Goal: Task Accomplishment & Management: Manage account settings

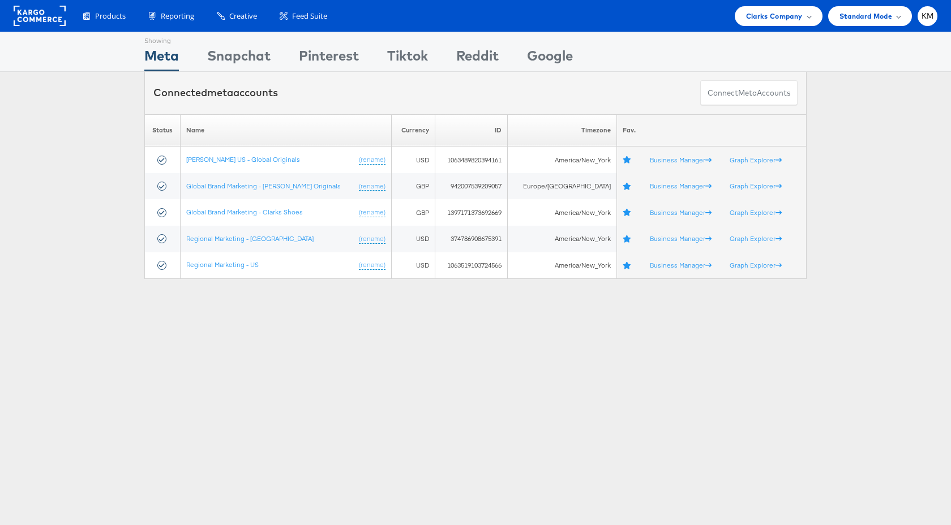
click at [756, 26] on div "Products Product Catalogs Enhance Your Product Catalog, Map Them to Publishers,…" at bounding box center [475, 16] width 951 height 32
click at [758, 15] on span "Clarks Company" at bounding box center [774, 16] width 57 height 12
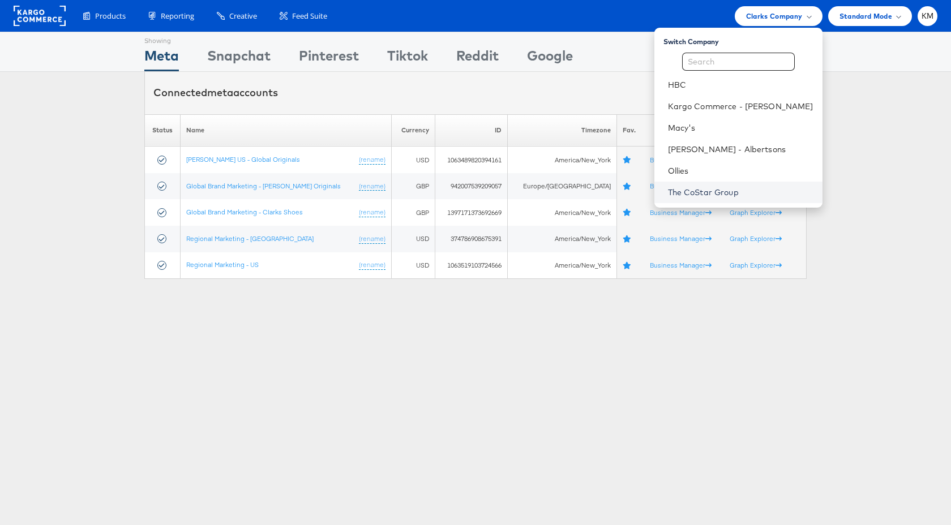
click at [721, 196] on link "The CoStar Group" at bounding box center [740, 192] width 145 height 11
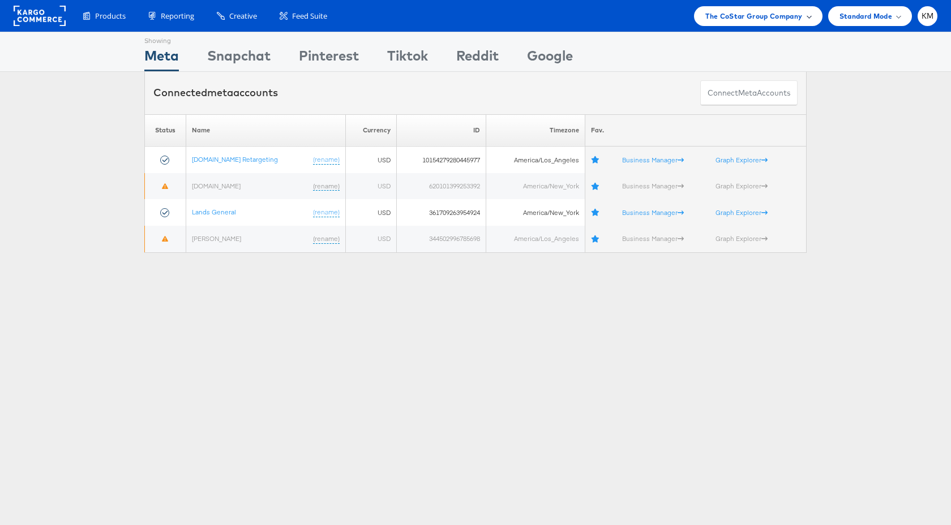
click at [763, 10] on span "The CoStar Group Company" at bounding box center [753, 16] width 97 height 12
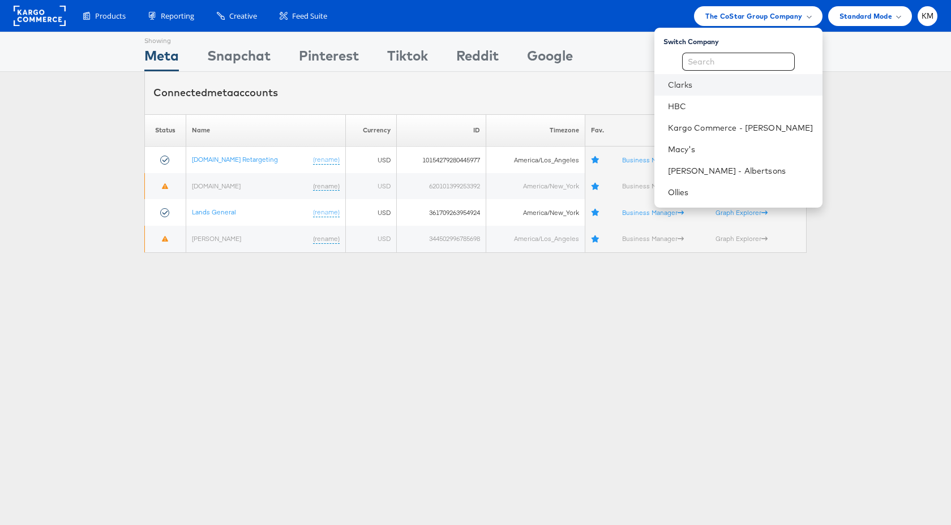
click at [703, 91] on li "Clarks" at bounding box center [738, 85] width 168 height 22
click at [711, 89] on link "Clarks" at bounding box center [740, 84] width 145 height 11
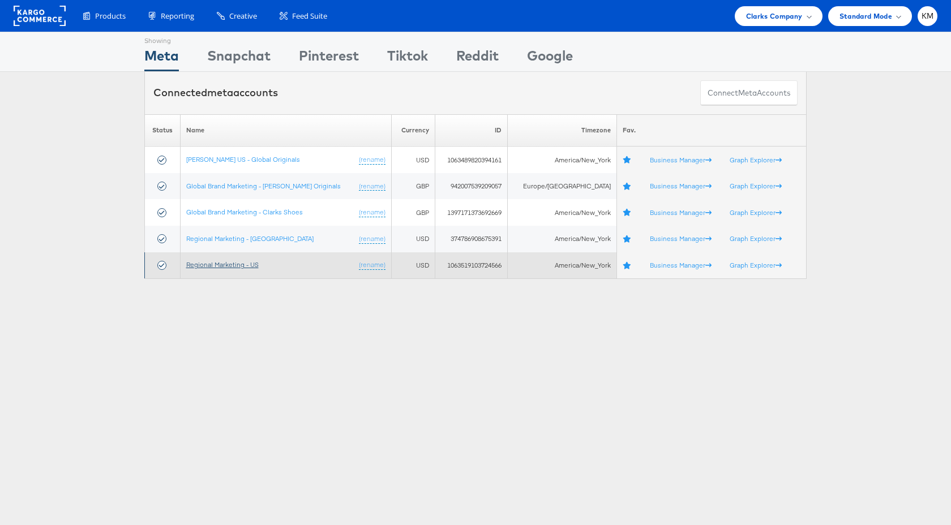
click at [213, 267] on link "Regional Marketing - US" at bounding box center [222, 264] width 72 height 8
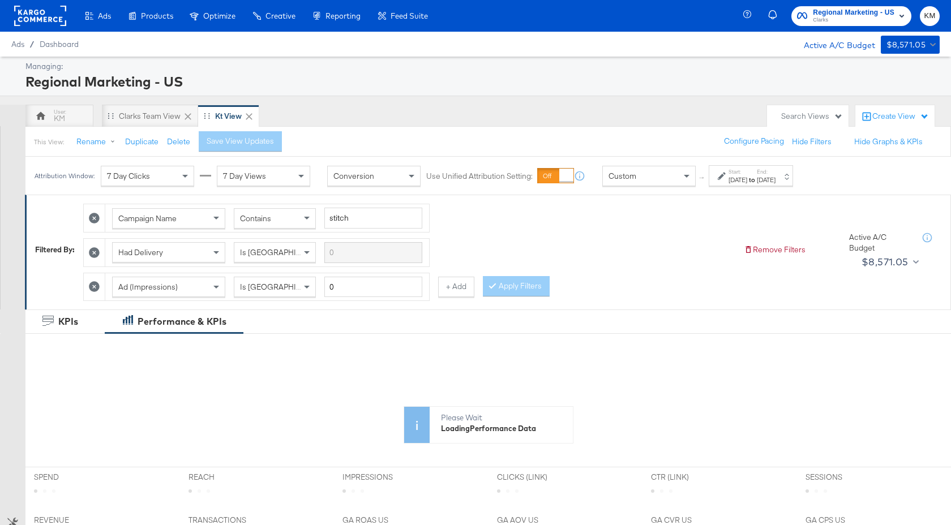
click at [747, 175] on label "Start:" at bounding box center [737, 171] width 19 height 7
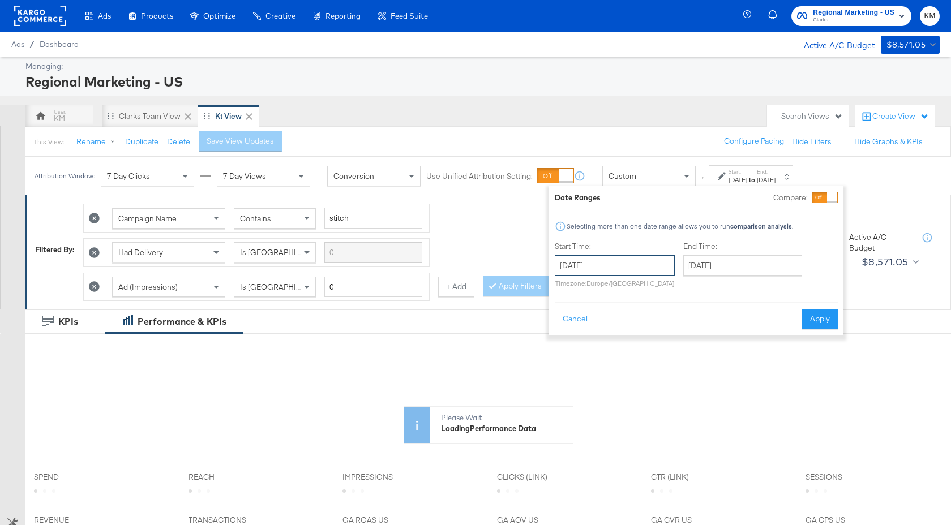
click at [635, 261] on input "October 27th 2024" at bounding box center [615, 265] width 120 height 20
click at [687, 287] on span "›" at bounding box center [684, 288] width 18 height 17
click at [686, 287] on span "›" at bounding box center [684, 288] width 18 height 17
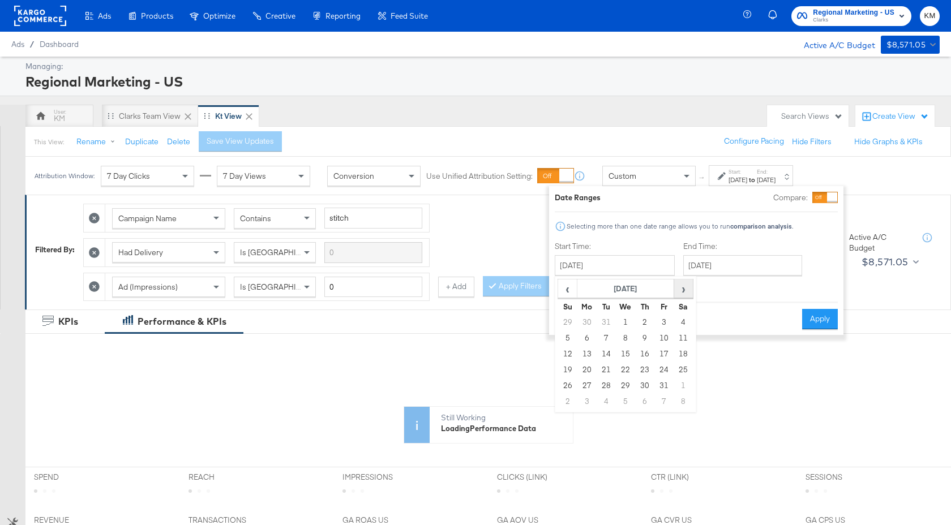
click at [686, 287] on span "›" at bounding box center [684, 288] width 18 height 17
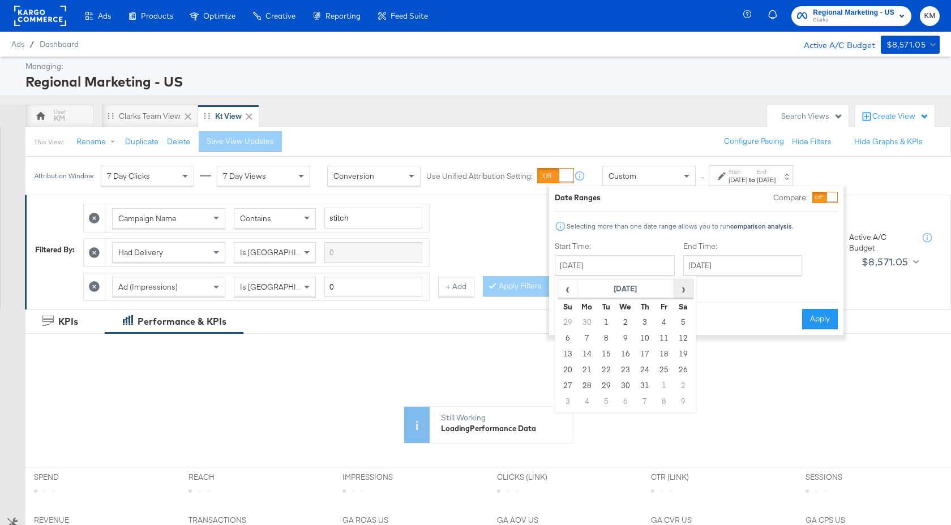
click at [686, 287] on span "›" at bounding box center [684, 288] width 18 height 17
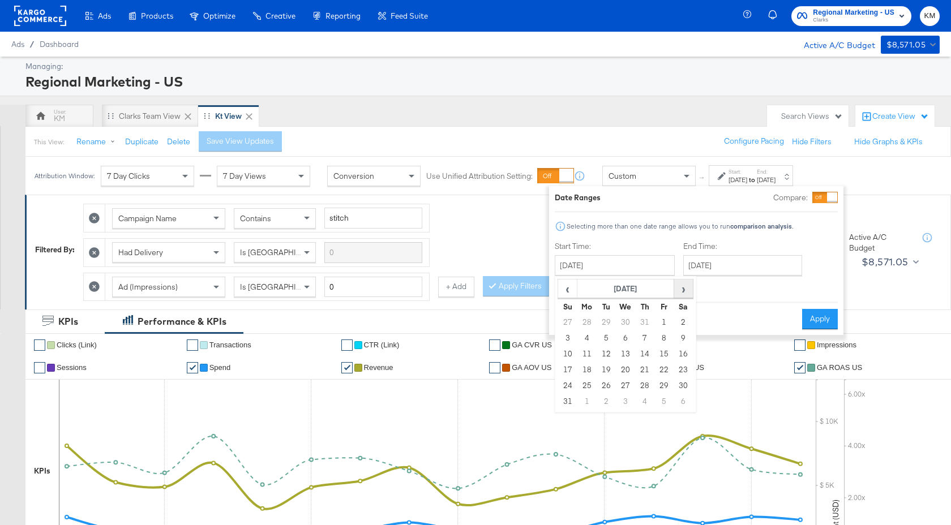
click at [682, 289] on span "›" at bounding box center [684, 288] width 18 height 17
click at [640, 325] on td "4" at bounding box center [644, 323] width 19 height 16
type input "September 4th 2025"
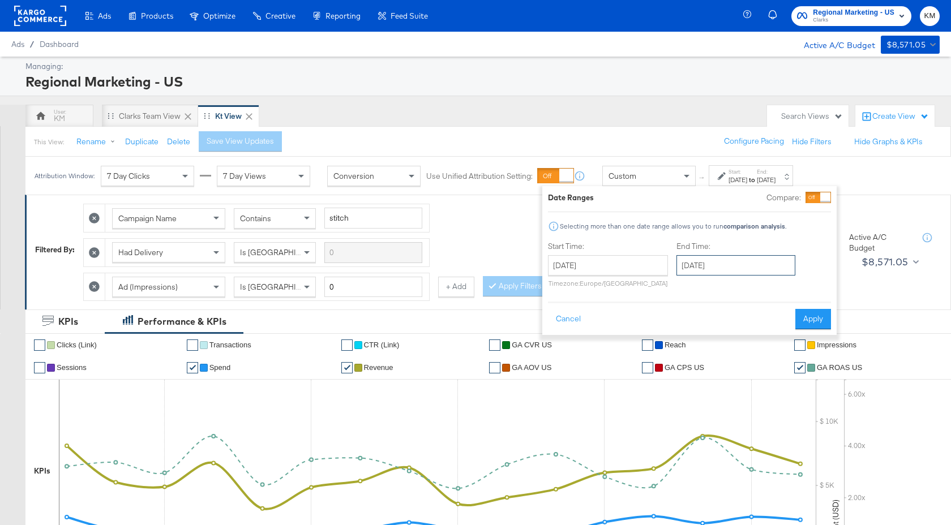
click at [732, 263] on input "September 4th 2025" at bounding box center [735, 265] width 119 height 20
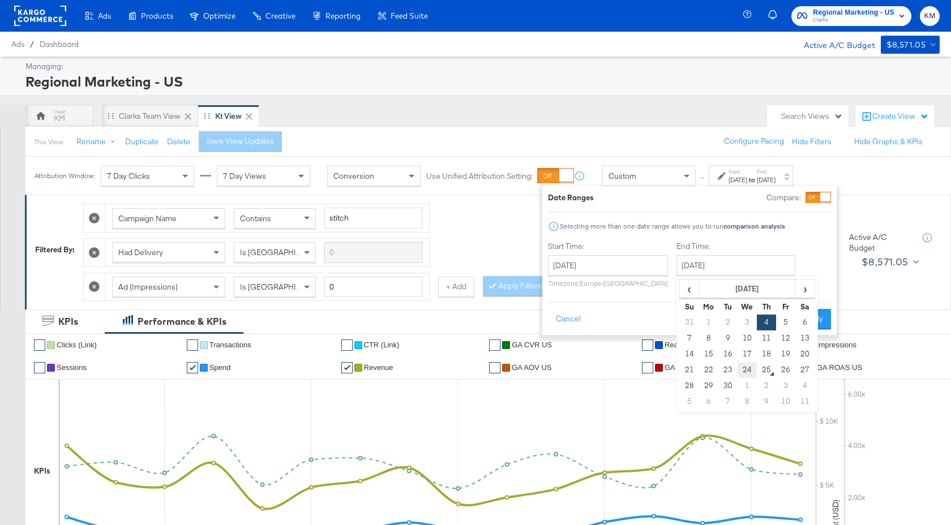
click at [751, 371] on td "24" at bounding box center [746, 370] width 19 height 16
type input "September 24th 2025"
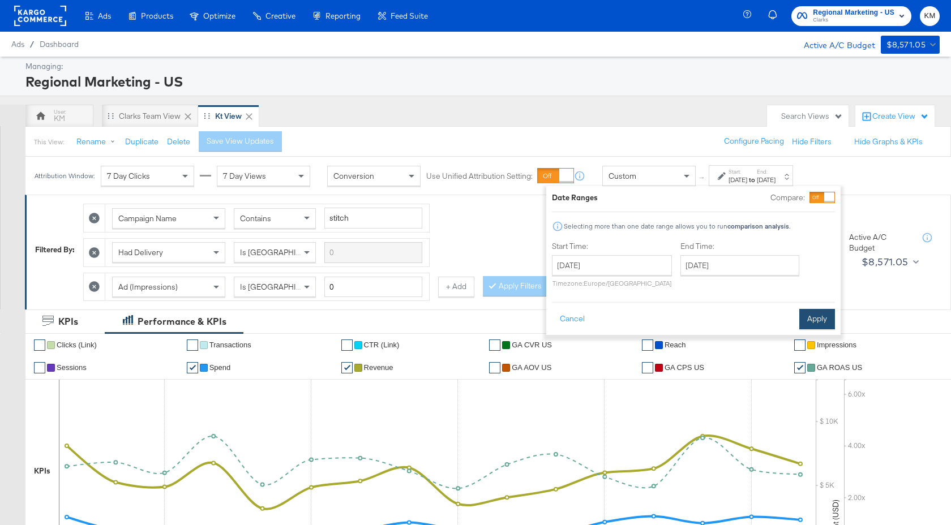
click at [814, 313] on button "Apply" at bounding box center [817, 319] width 36 height 20
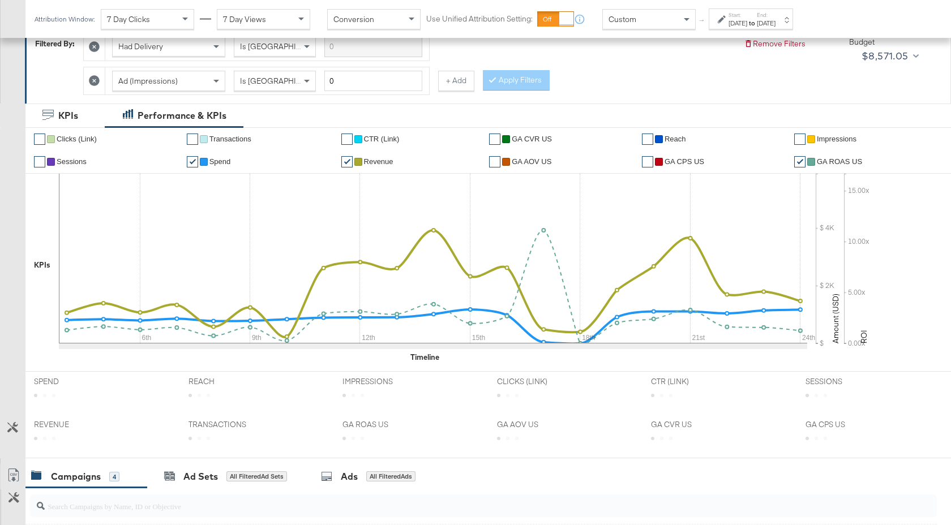
scroll to position [519, 0]
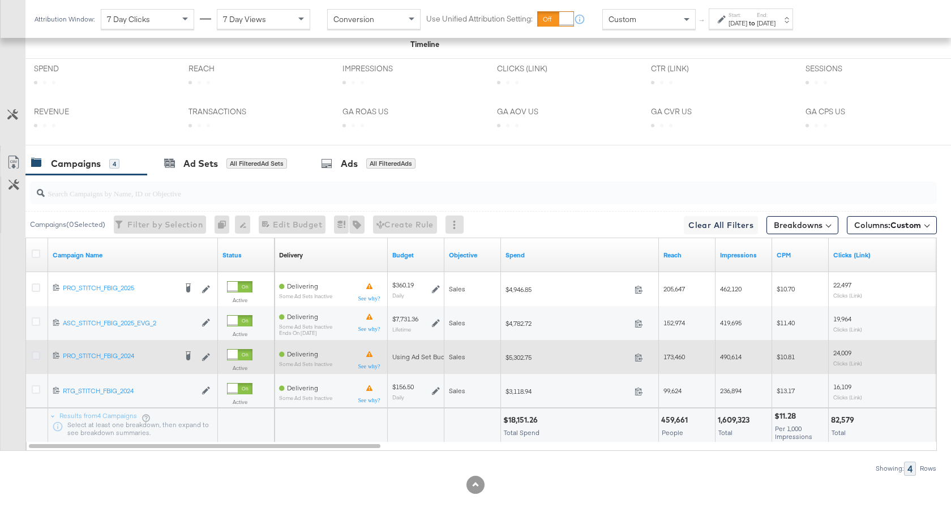
click at [35, 355] on icon at bounding box center [36, 355] width 8 height 8
click at [0, 0] on input "checkbox" at bounding box center [0, 0] width 0 height 0
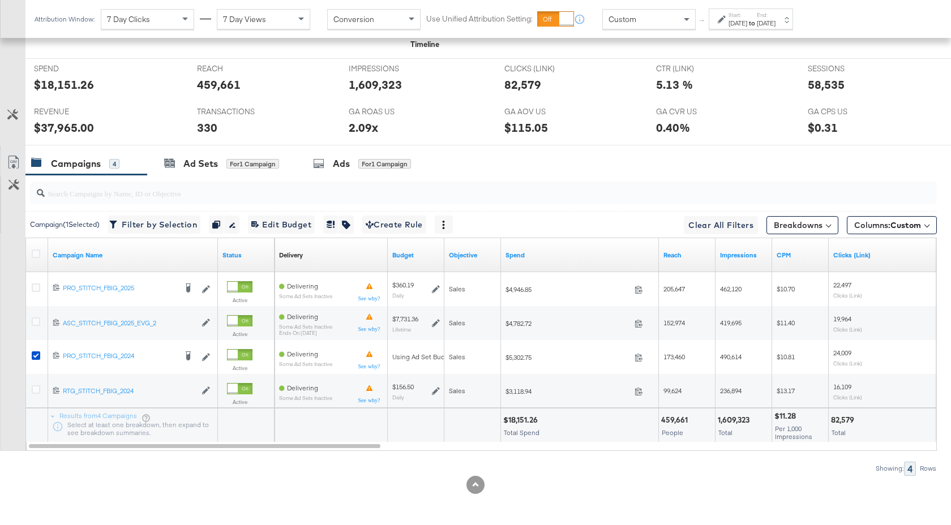
click at [114, 200] on div at bounding box center [483, 193] width 907 height 23
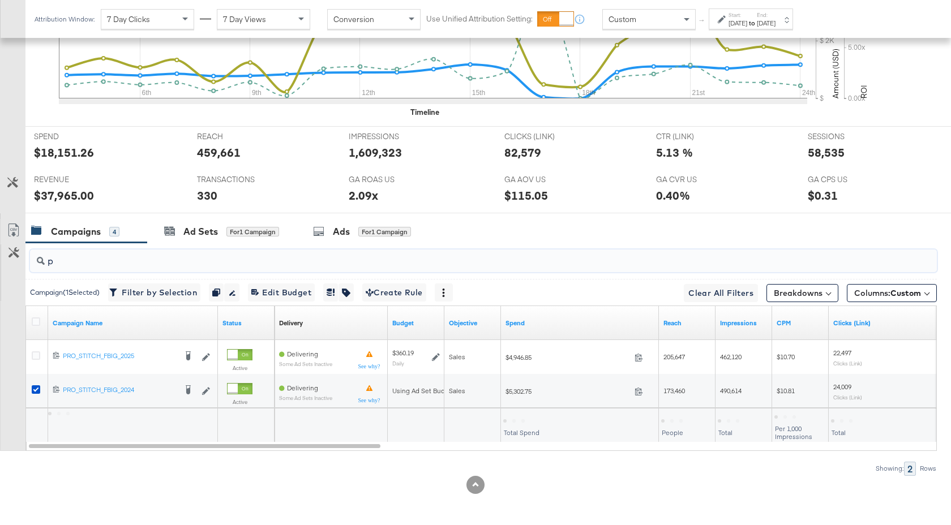
scroll to position [451, 0]
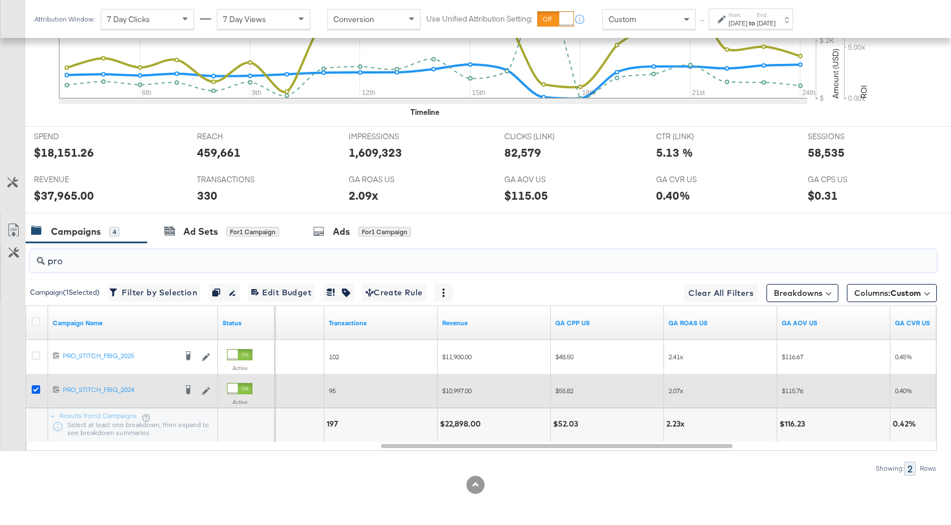
type input "pro"
click at [38, 392] on icon at bounding box center [36, 389] width 8 height 8
click at [0, 0] on input "checkbox" at bounding box center [0, 0] width 0 height 0
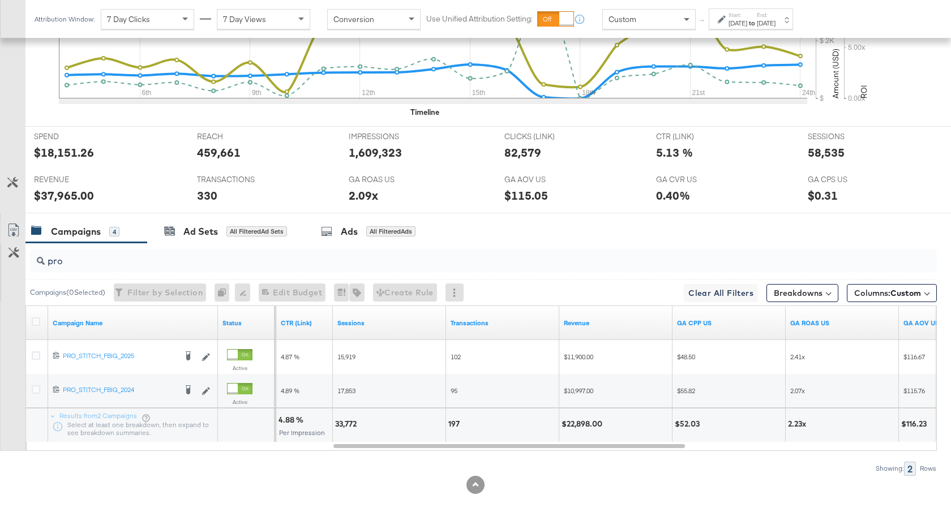
click at [747, 22] on div "Sep 4th 2025" at bounding box center [737, 23] width 19 height 9
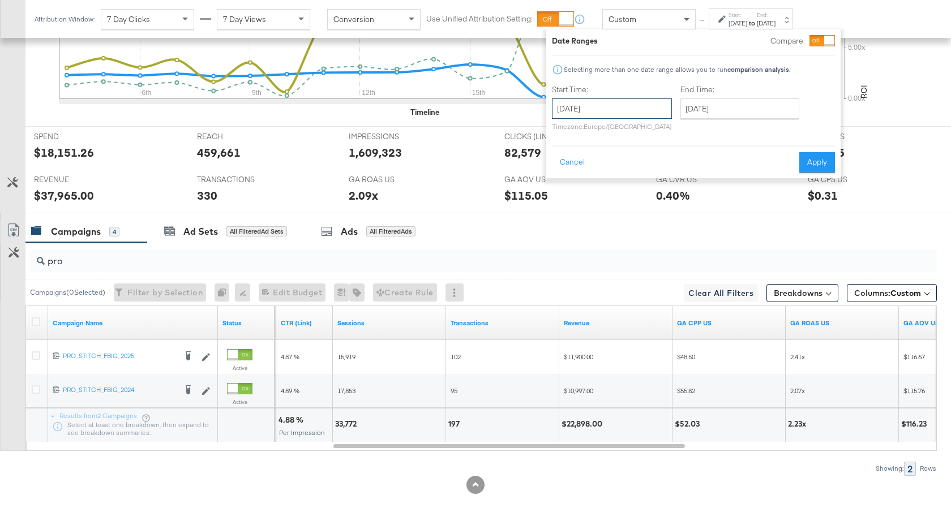
click at [642, 99] on input "September 4th 2025" at bounding box center [612, 108] width 120 height 20
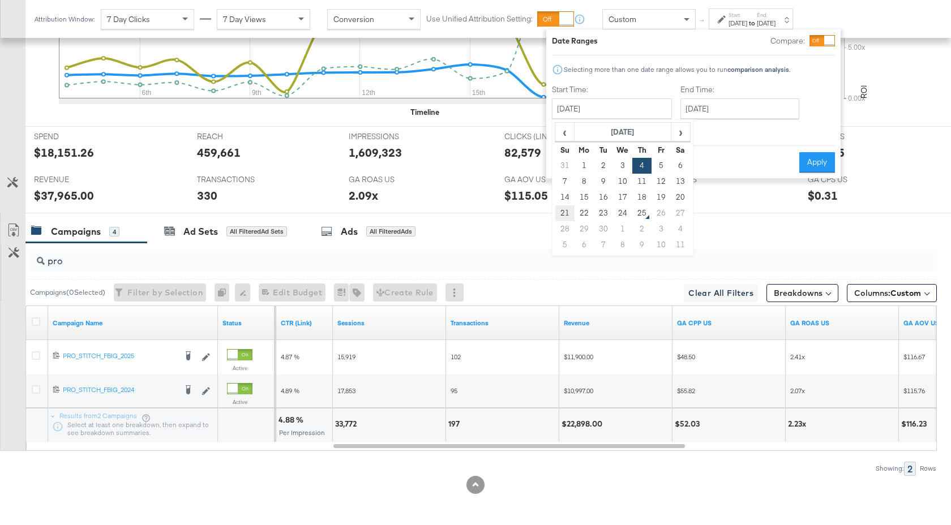
click at [568, 215] on td "21" at bounding box center [564, 213] width 19 height 16
type input "September 21st 2025"
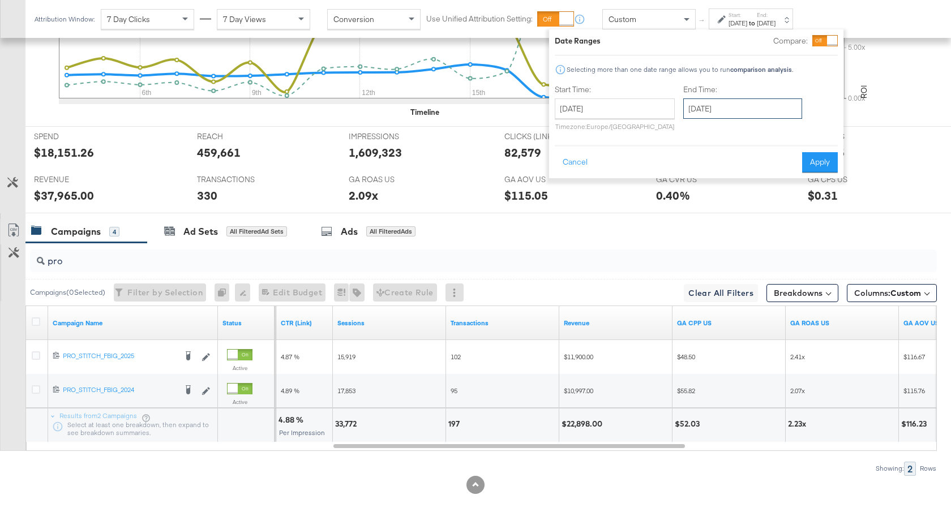
click at [736, 112] on input "September 24th 2025" at bounding box center [742, 108] width 119 height 20
click at [826, 164] on button "Apply" at bounding box center [820, 162] width 36 height 20
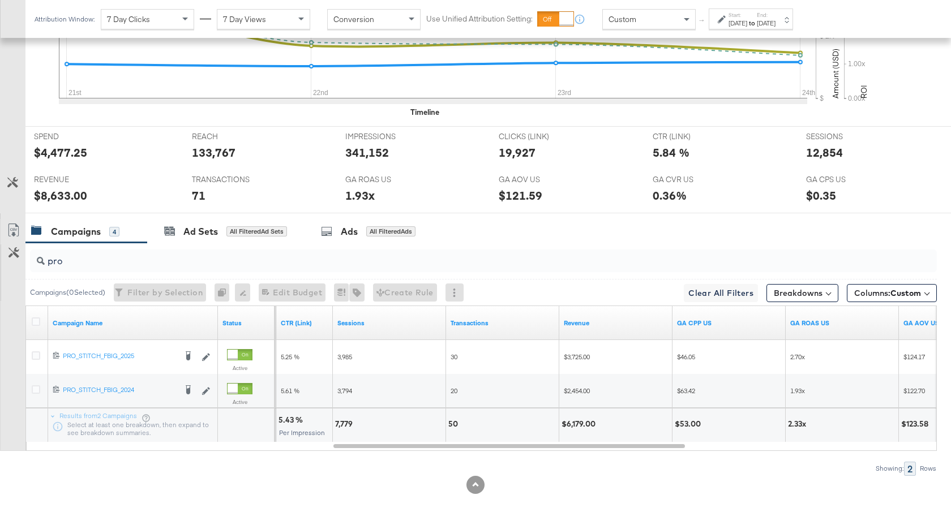
click at [126, 260] on input "pro" at bounding box center [450, 257] width 810 height 22
type input "p"
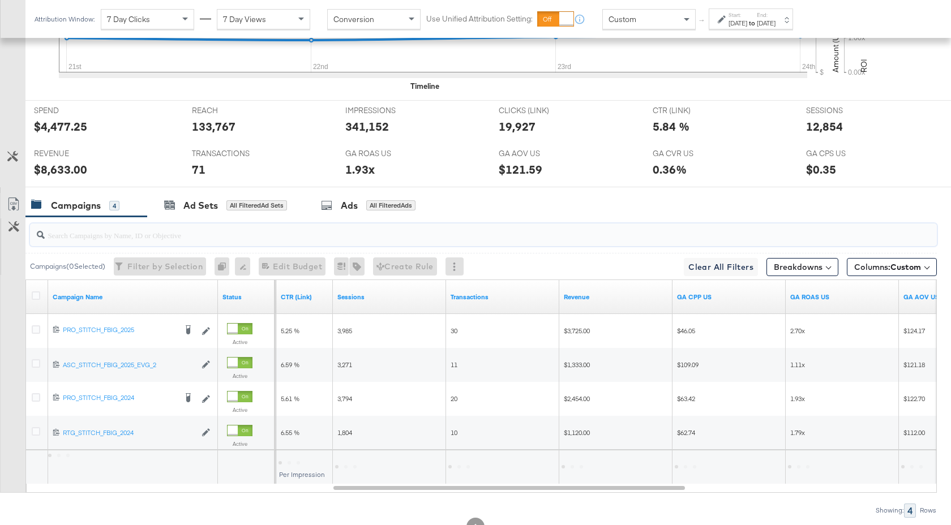
scroll to position [514, 0]
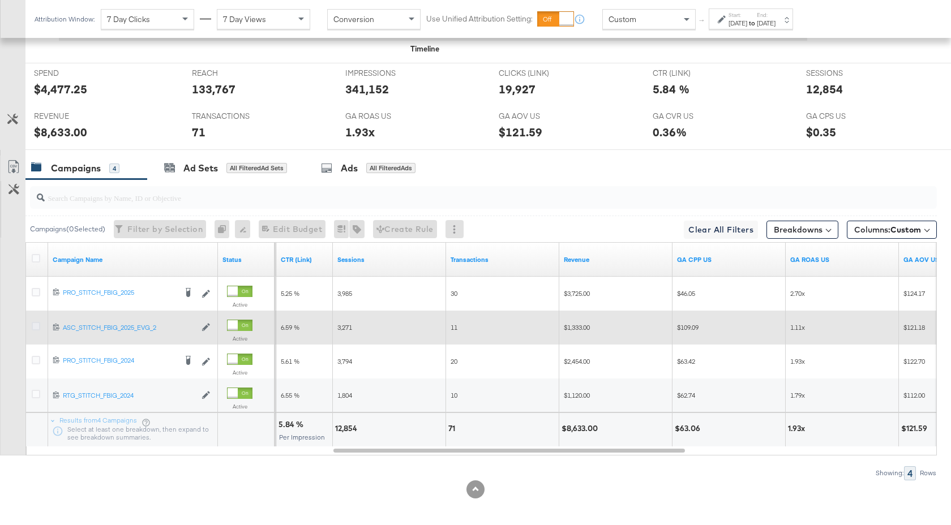
click at [36, 325] on icon at bounding box center [36, 326] width 8 height 8
click at [0, 0] on input "checkbox" at bounding box center [0, 0] width 0 height 0
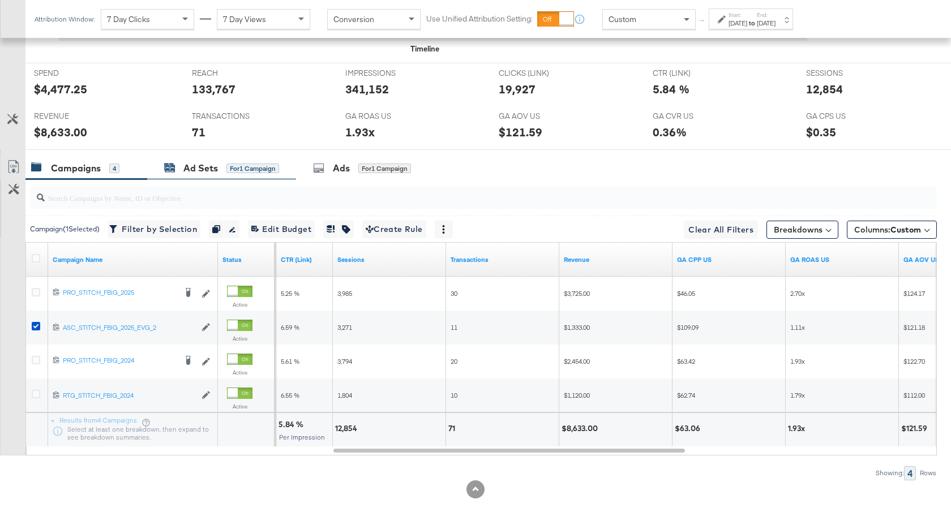
click at [203, 167] on div "Ad Sets" at bounding box center [200, 168] width 35 height 13
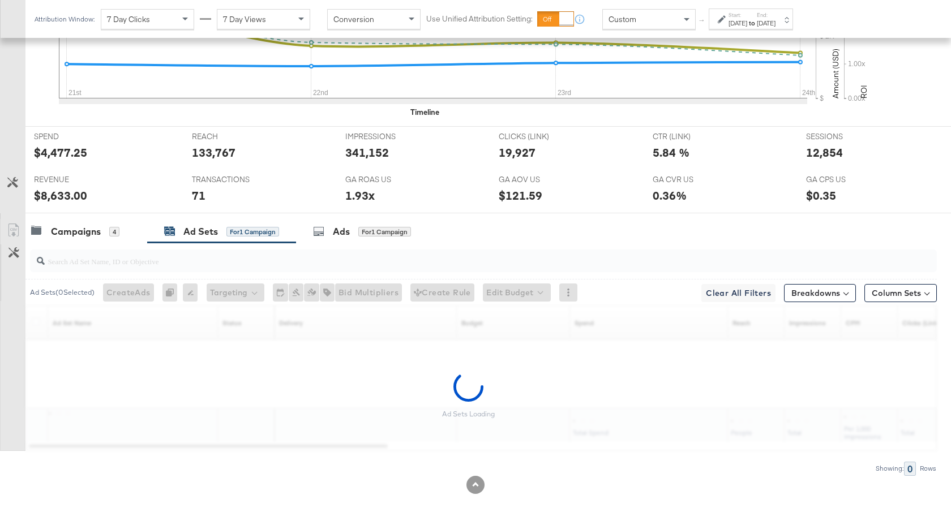
scroll to position [451, 0]
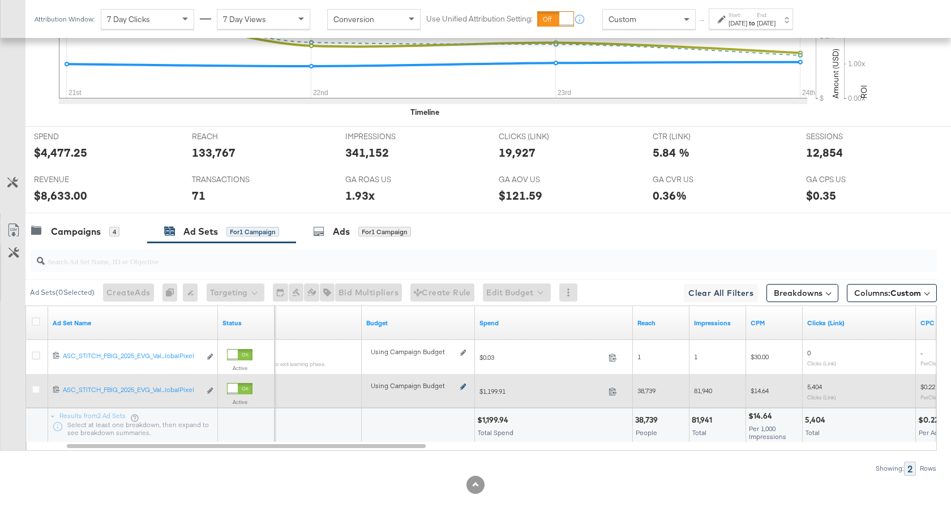
click at [463, 384] on icon at bounding box center [463, 387] width 6 height 6
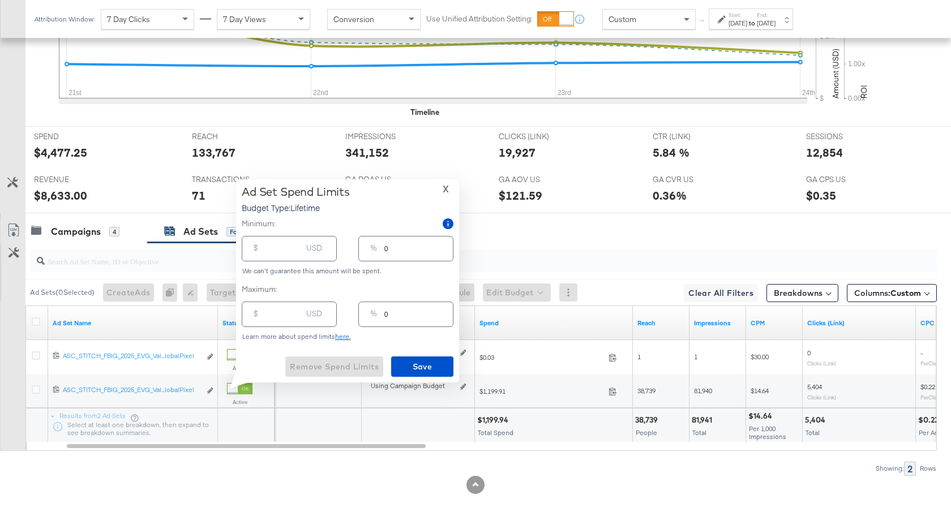
click at [268, 313] on input "number" at bounding box center [283, 310] width 36 height 24
type input "5"
type input "50"
type input "1"
type input "5"
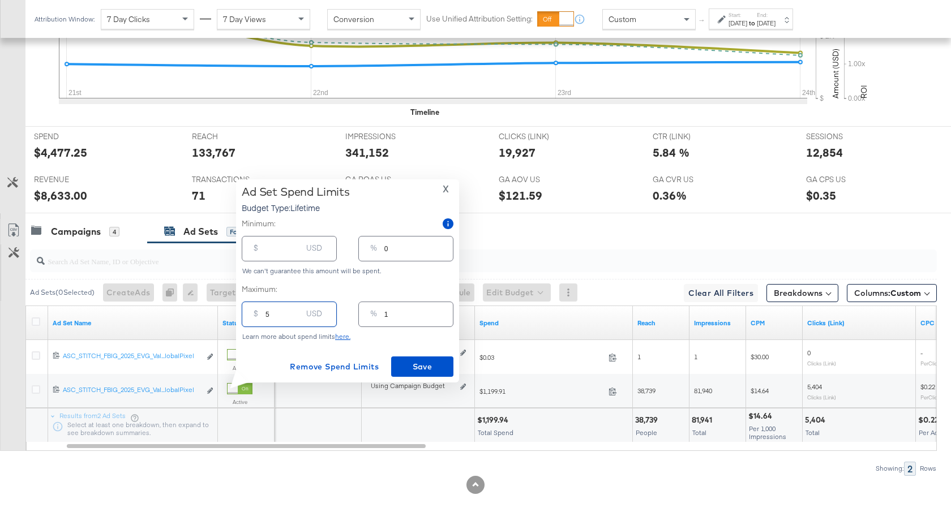
type input "0"
click at [267, 316] on input "5.00" at bounding box center [283, 310] width 36 height 24
type input ".00"
click at [276, 316] on input ".00" at bounding box center [283, 310] width 36 height 24
type input ".0"
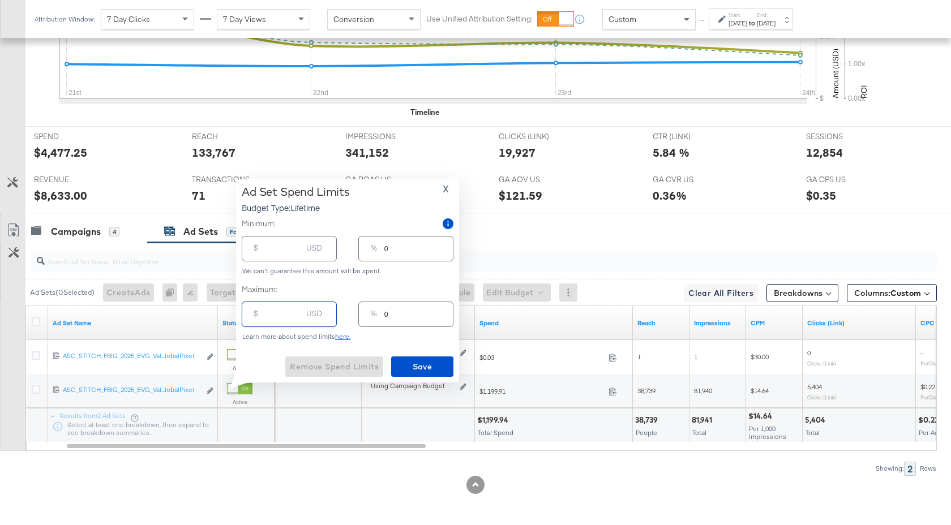
click at [443, 186] on span "X" at bounding box center [446, 189] width 6 height 16
